Goal: Transaction & Acquisition: Book appointment/travel/reservation

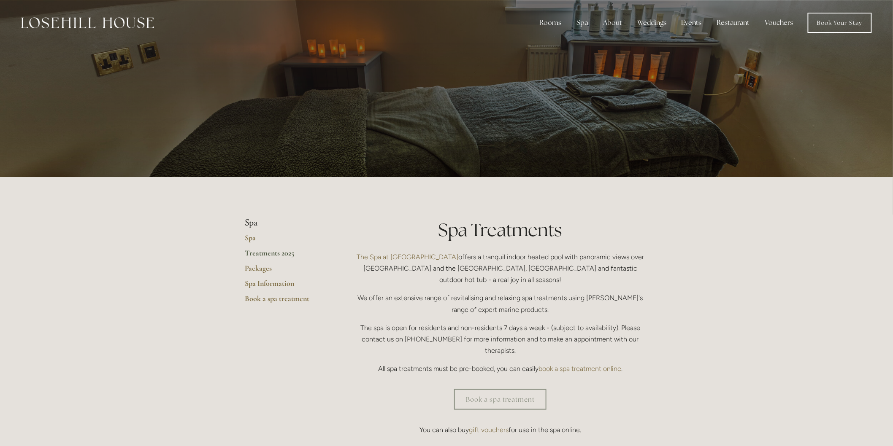
click at [782, 21] on link "Vouchers" at bounding box center [779, 22] width 42 height 17
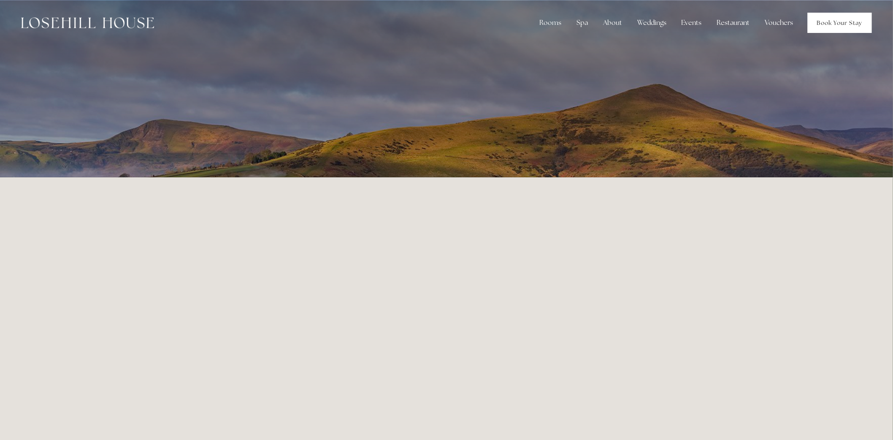
click at [831, 17] on link "Book Your Stay" at bounding box center [840, 23] width 64 height 20
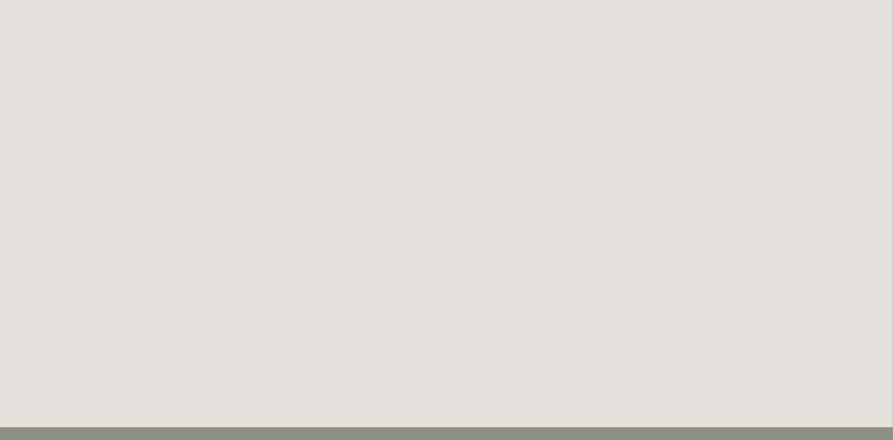
scroll to position [45, 0]
